Goal: Feedback & Contribution: Submit feedback/report problem

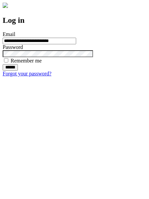
type input "**********"
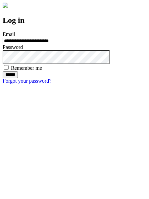
click at [18, 78] on input "******" at bounding box center [10, 74] width 15 height 7
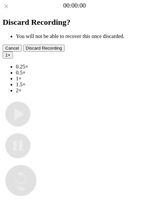
type input "**********"
